Goal: Find specific page/section: Find specific page/section

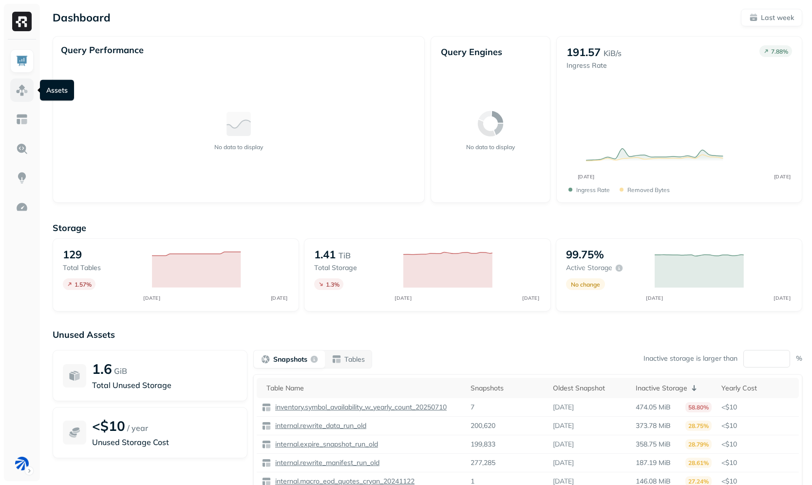
click at [19, 87] on img at bounding box center [22, 90] width 13 height 13
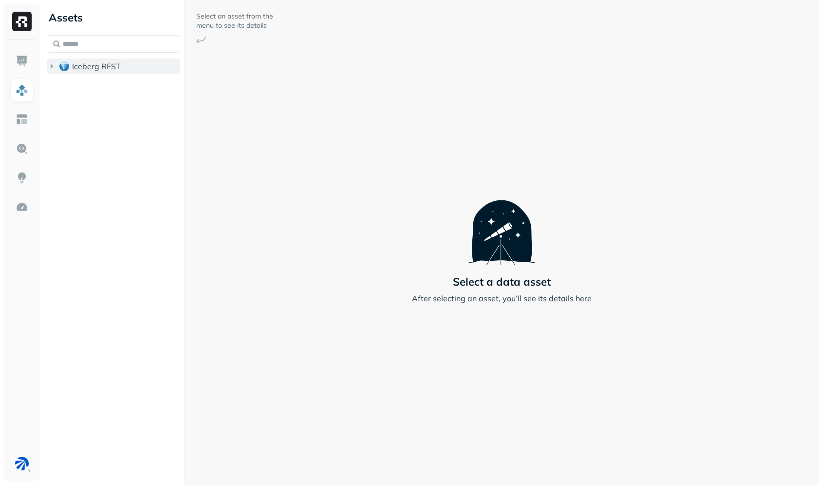
click at [113, 70] on span "Iceberg REST" at bounding box center [96, 66] width 49 height 10
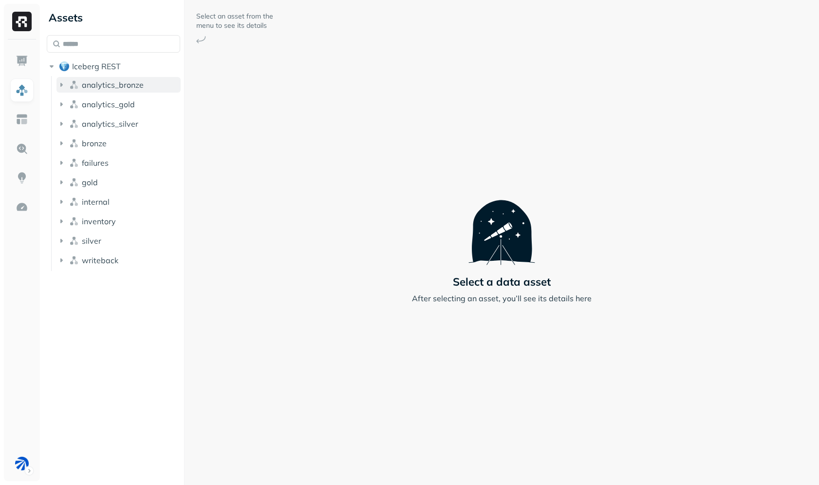
click at [112, 82] on span "analytics_bronze" at bounding box center [113, 85] width 62 height 10
click at [114, 104] on button "Tables ( 7 )" at bounding box center [123, 103] width 115 height 16
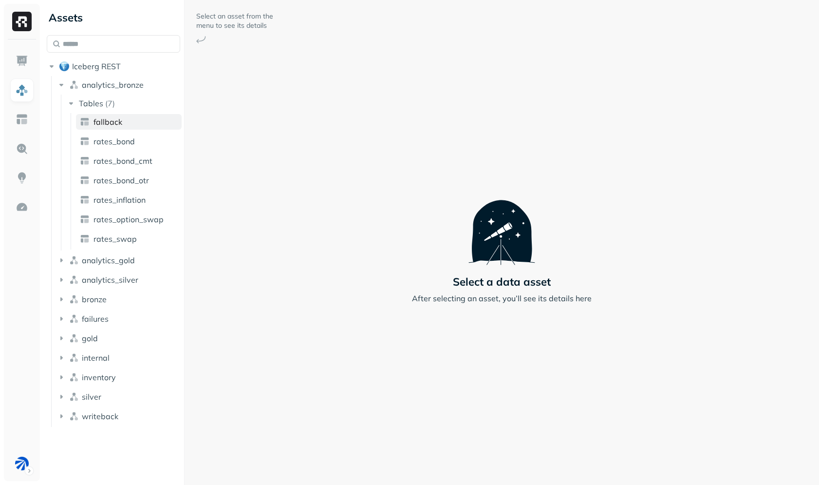
click at [114, 121] on span "fallback" at bounding box center [107, 122] width 29 height 10
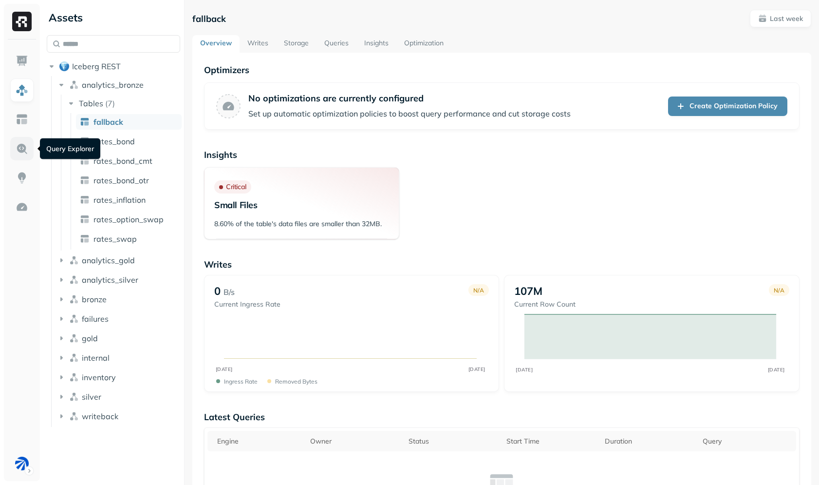
click at [24, 142] on img at bounding box center [22, 148] width 13 height 13
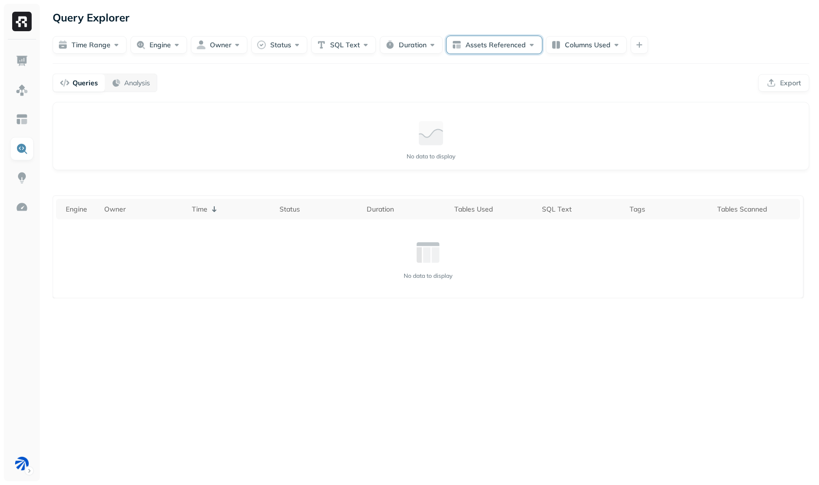
click at [450, 46] on button "Assets Referenced" at bounding box center [494, 45] width 95 height 18
click at [552, 39] on button "Columns Used" at bounding box center [586, 45] width 81 height 18
click at [553, 97] on p "No results match the current filters" at bounding box center [582, 99] width 109 height 9
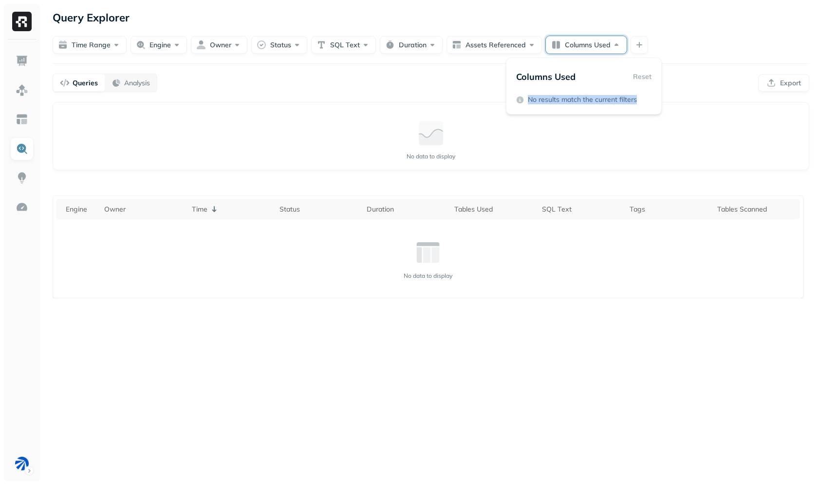
click at [553, 97] on p "No results match the current filters" at bounding box center [582, 99] width 109 height 9
drag, startPoint x: 378, startPoint y: 119, endPoint x: 373, endPoint y: 118, distance: 5.9
click at [373, 118] on div "No data to display" at bounding box center [431, 139] width 740 height 58
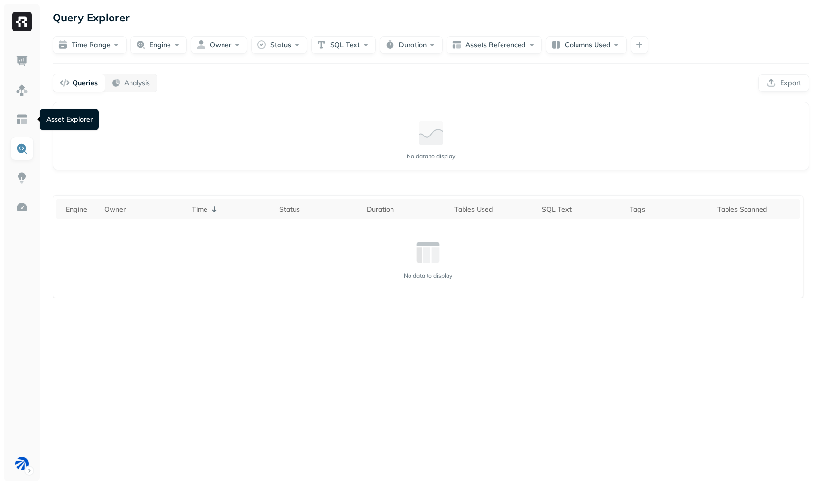
click at [6, 110] on div at bounding box center [22, 259] width 36 height 441
click at [14, 114] on link at bounding box center [21, 119] width 23 height 23
